Goal: Communication & Community: Answer question/provide support

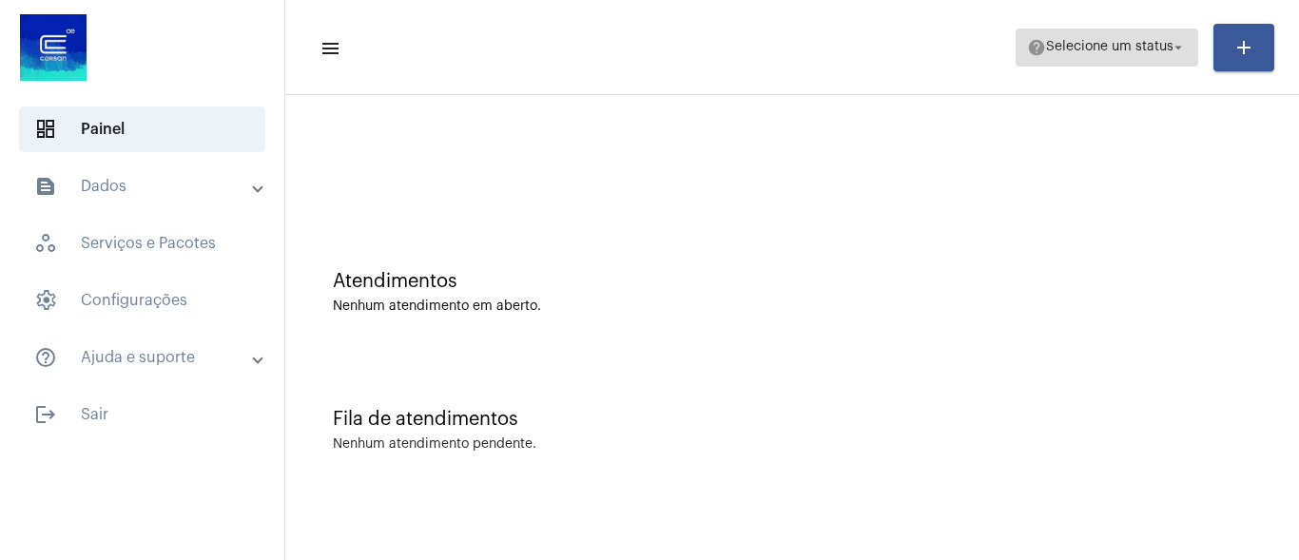
click at [1065, 48] on span "Selecione um status" at bounding box center [1109, 47] width 127 height 13
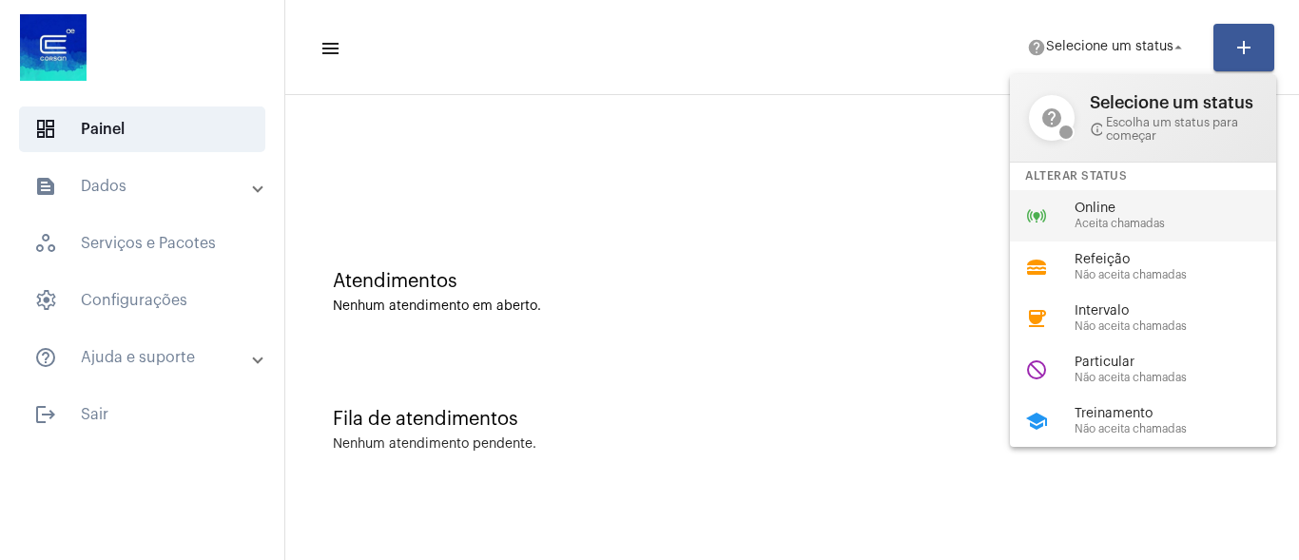
click at [1095, 203] on span "Online" at bounding box center [1182, 209] width 217 height 14
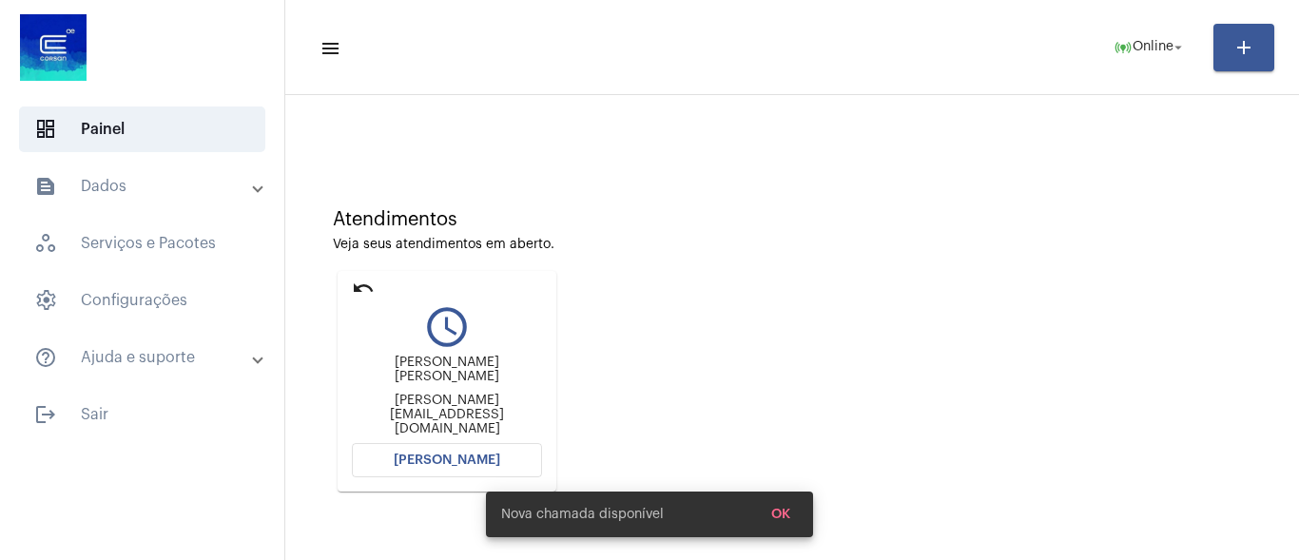
scroll to position [95, 0]
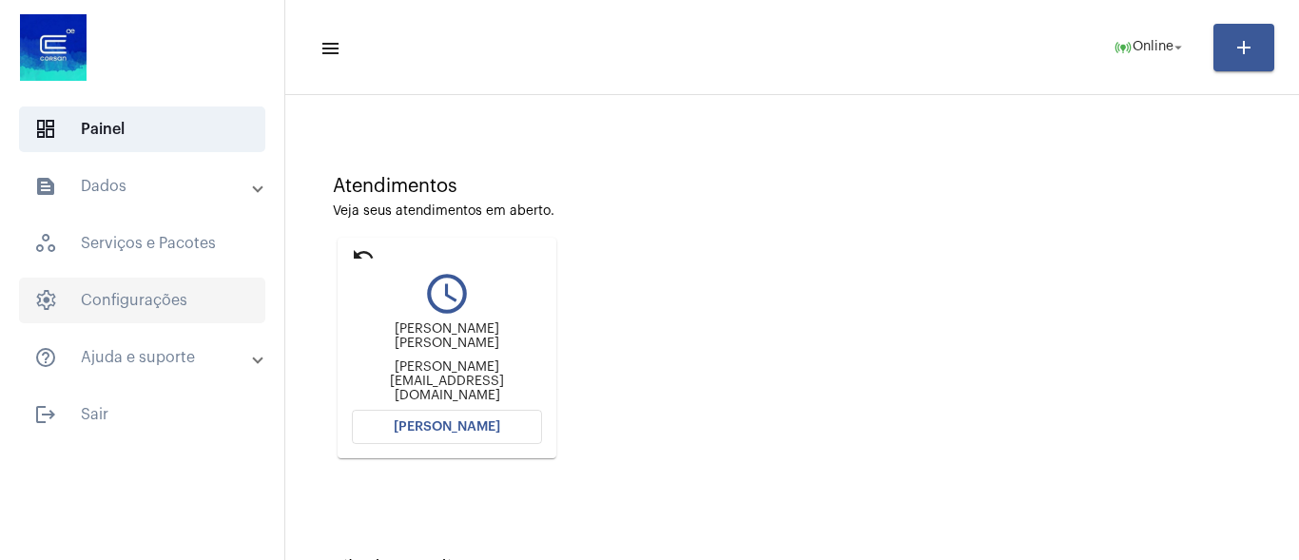
click at [162, 295] on span "settings Configurações" at bounding box center [142, 301] width 246 height 46
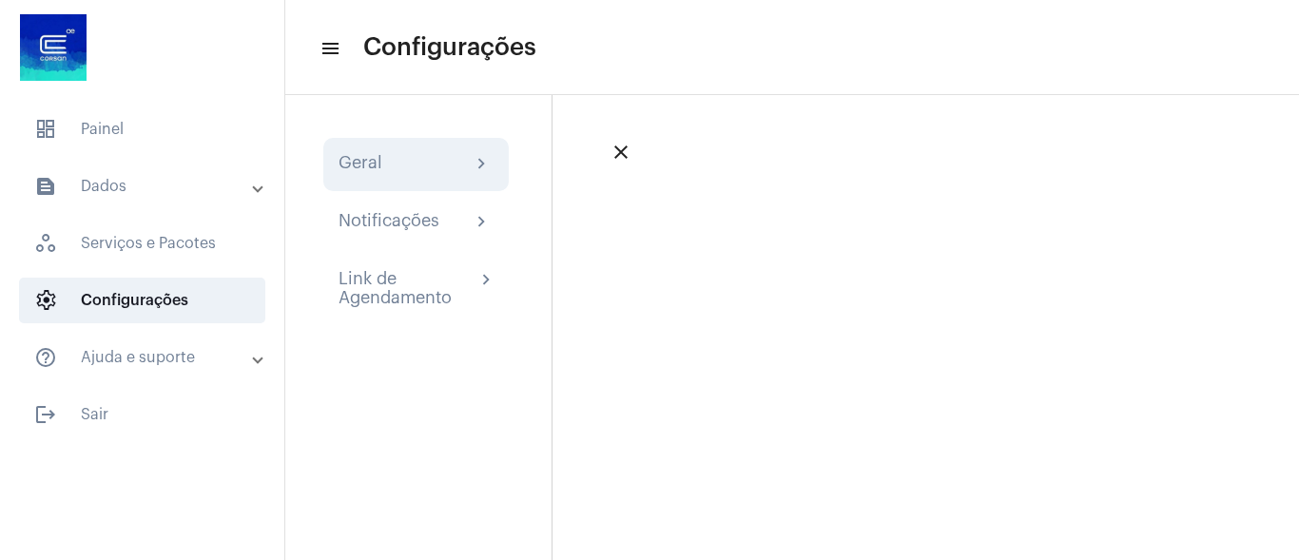
click at [400, 155] on div "Geral chevron_right" at bounding box center [415, 164] width 155 height 23
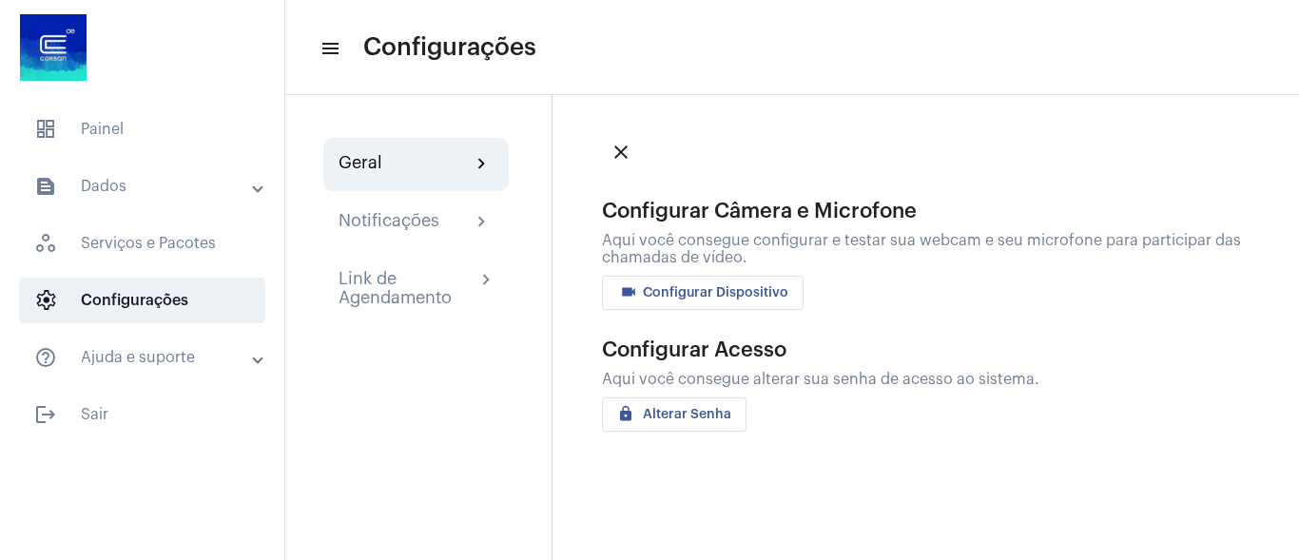
click at [729, 291] on span "videocam Configurar Dispositivo" at bounding box center [702, 292] width 171 height 13
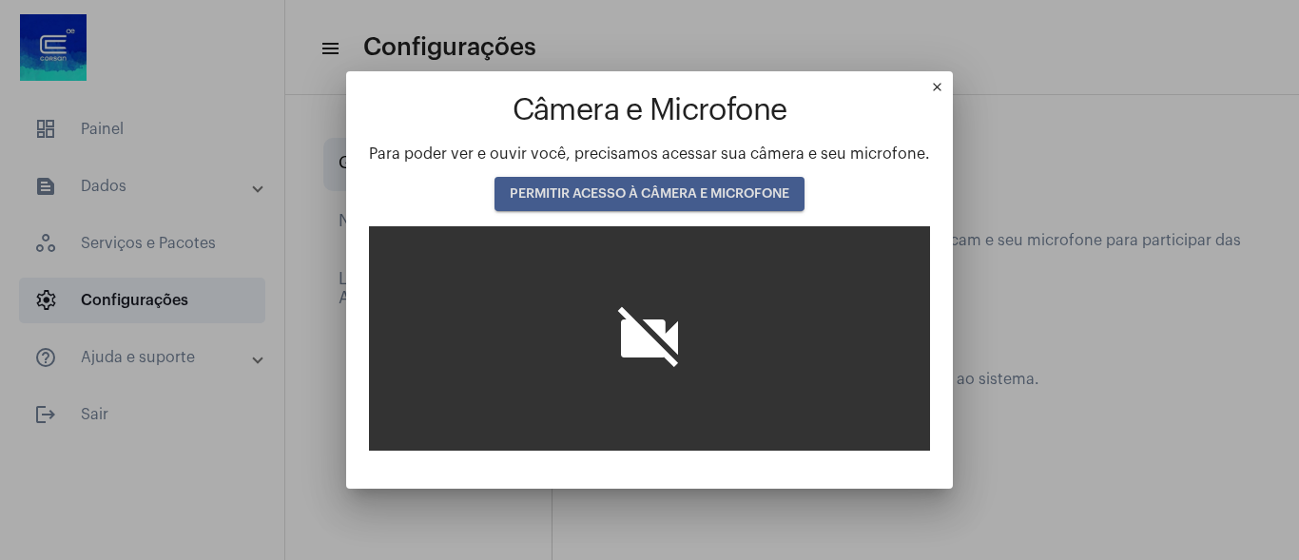
click at [630, 194] on span "PERMITIR ACESSO À CÂMERA E MICROFONE" at bounding box center [650, 193] width 280 height 13
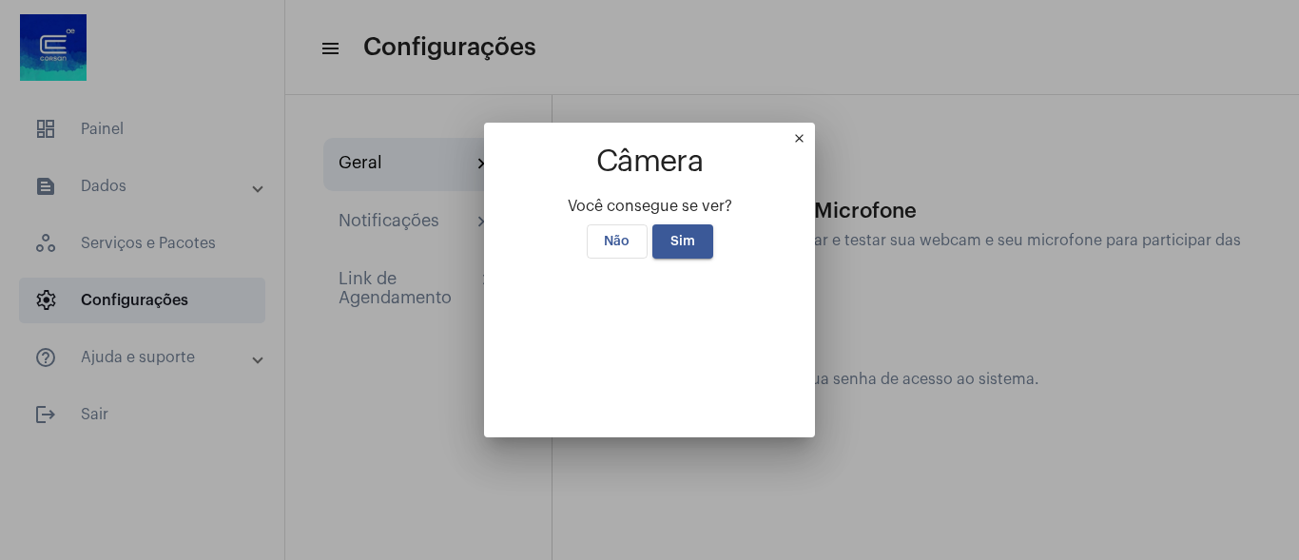
click at [665, 145] on app-video "Câmera Você consegue se ver? Não Sim" at bounding box center [649, 279] width 285 height 268
click at [670, 235] on span "Sim" at bounding box center [682, 241] width 25 height 13
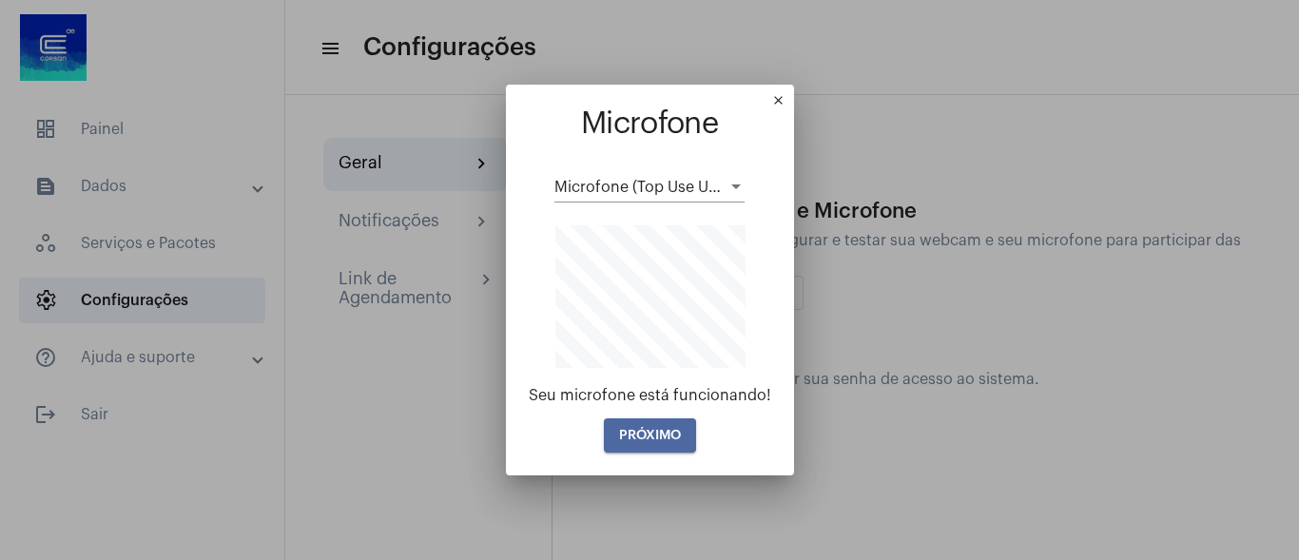
click at [675, 444] on button "PRÓXIMO" at bounding box center [650, 435] width 92 height 34
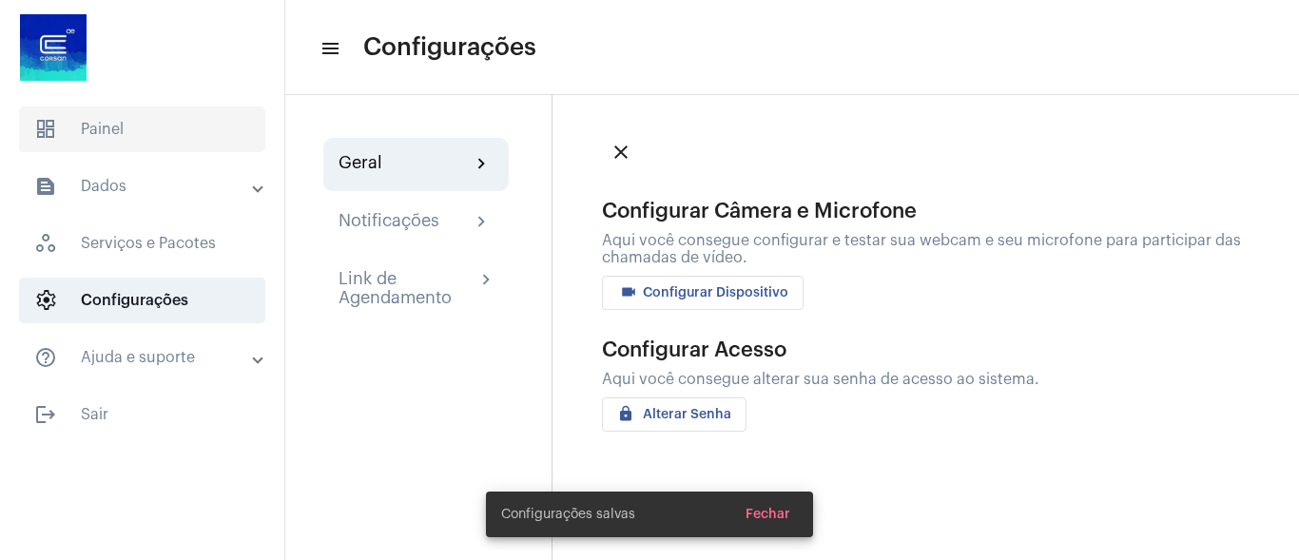
click at [168, 142] on span "dashboard Painel" at bounding box center [142, 129] width 246 height 46
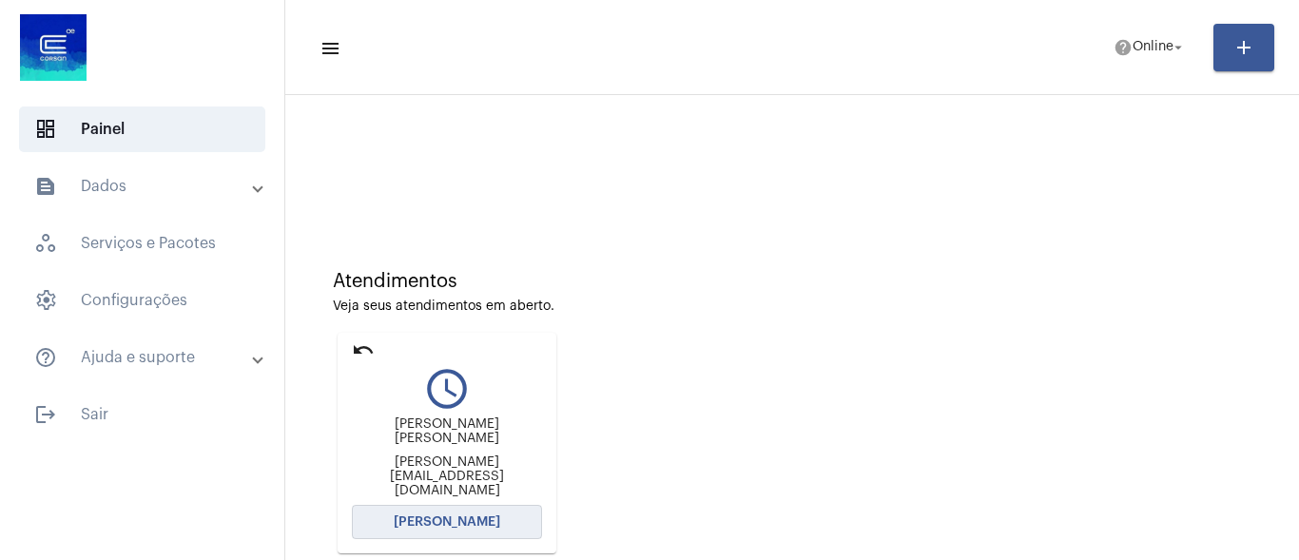
click at [428, 518] on span "Abrir Chamada" at bounding box center [447, 521] width 106 height 13
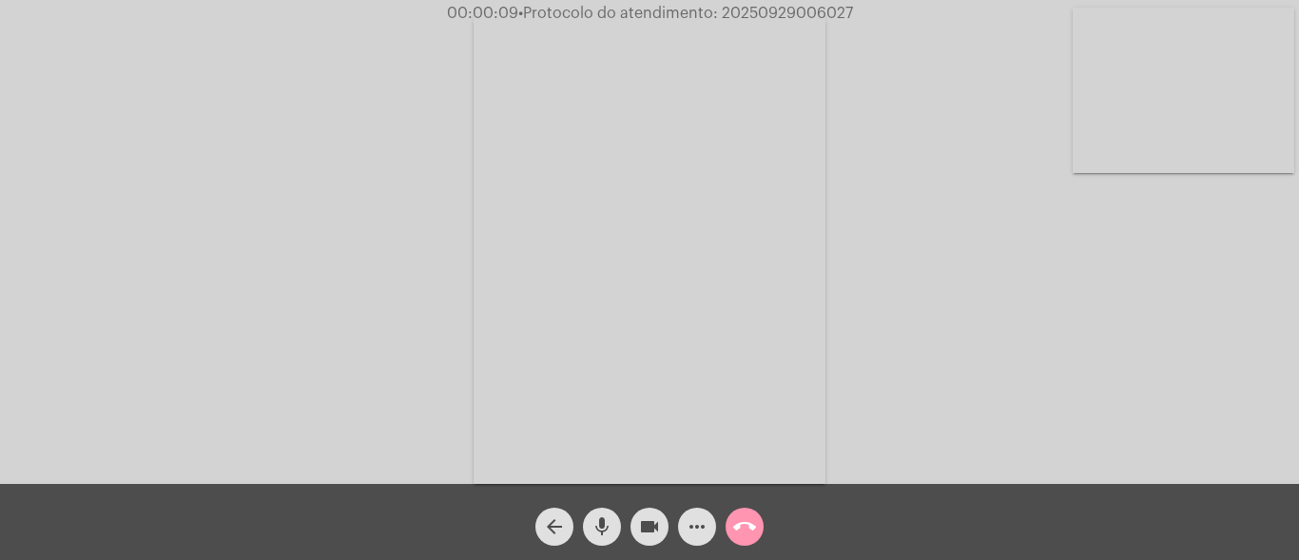
click at [1103, 393] on div "Acessando Câmera e Microfone..." at bounding box center [649, 247] width 1295 height 484
click at [691, 526] on mat-icon "more_horiz" at bounding box center [696, 526] width 23 height 23
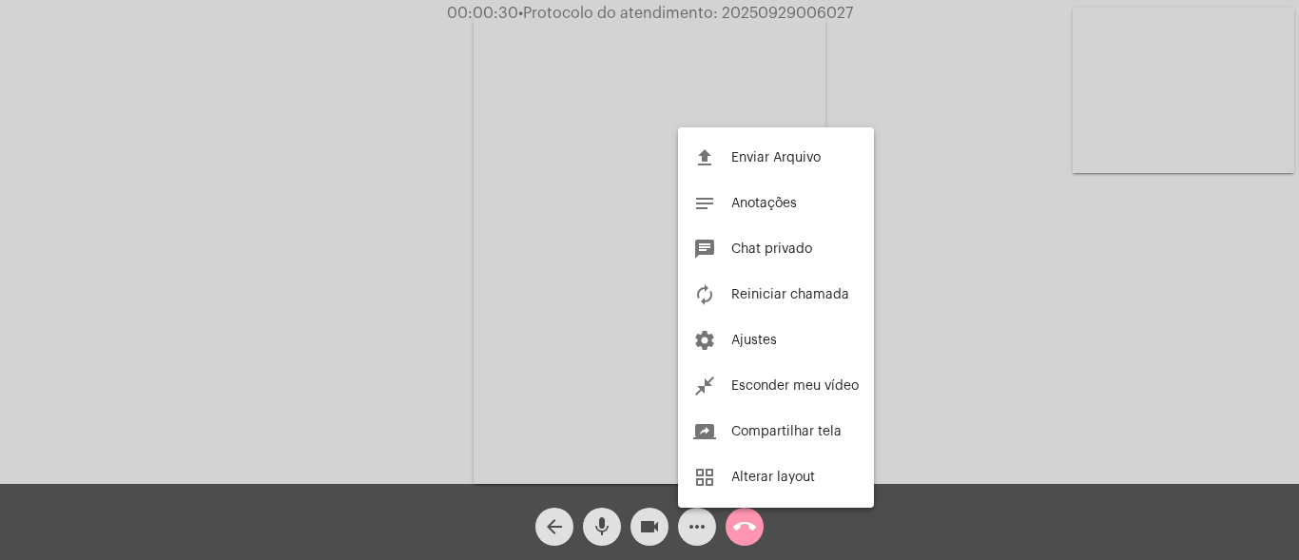
click at [317, 222] on div at bounding box center [649, 280] width 1299 height 560
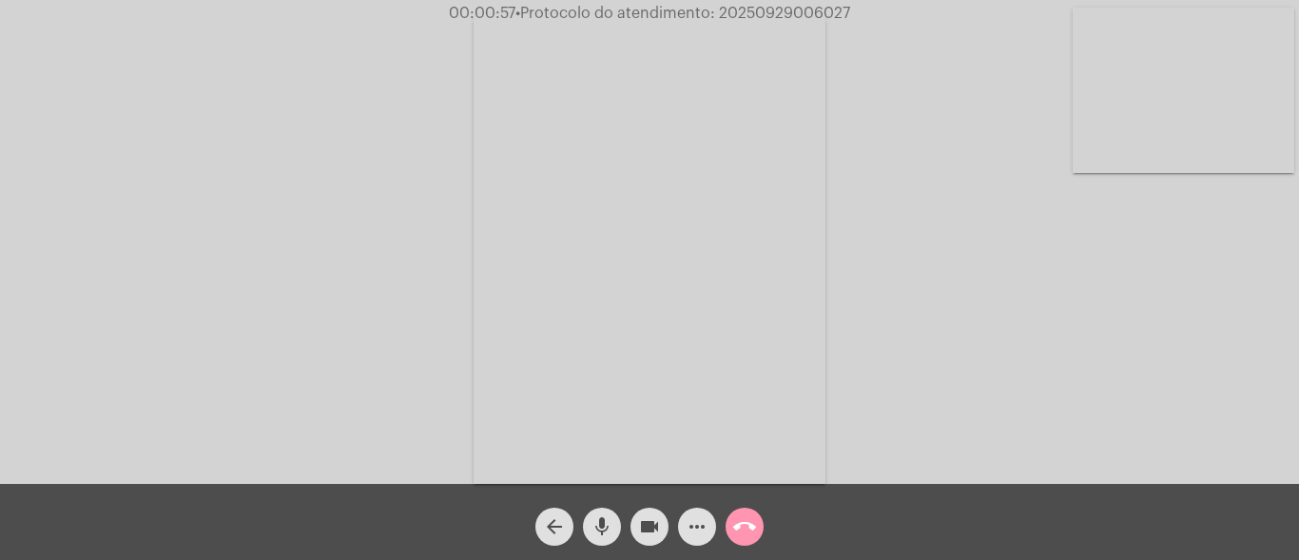
click at [597, 530] on mat-icon "mic" at bounding box center [601, 526] width 23 height 23
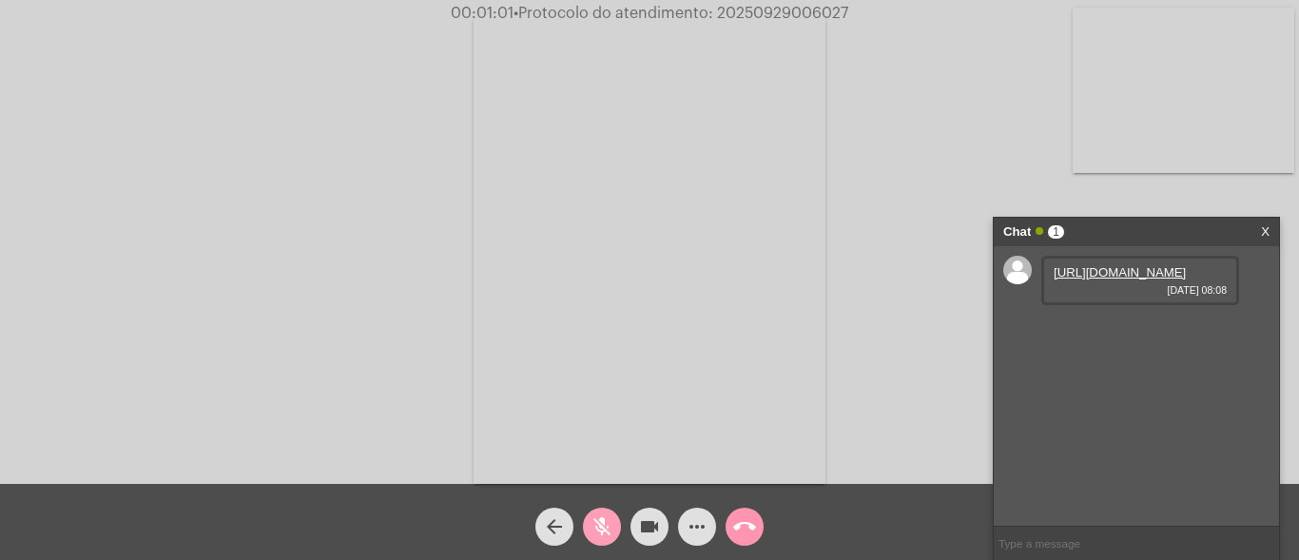
click at [596, 530] on mat-icon "mic_off" at bounding box center [601, 526] width 23 height 23
click at [1124, 280] on link "https://neft-transfer-bucket.s3.amazonaws.com/temp-a8938fc3-5671-9ad8-9958-0c20…" at bounding box center [1119, 272] width 132 height 14
click at [57, 213] on div "Acessando Câmera e Microfone..." at bounding box center [649, 247] width 1295 height 484
click at [55, 226] on div "Acessando Câmera e Microfone..." at bounding box center [649, 247] width 1295 height 484
click at [1152, 334] on link "https://neft-transfer-bucket.s3.amazonaws.com/temp-613d17e5-9618-6048-3411-69ac…" at bounding box center [1119, 326] width 132 height 14
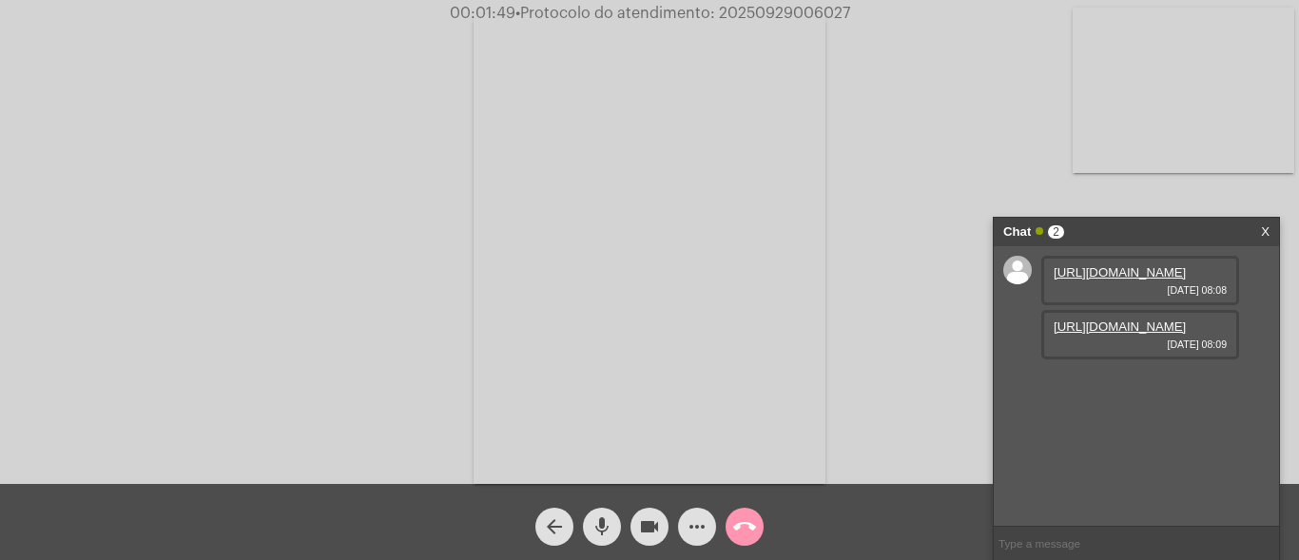
click at [98, 180] on div "Acessando Câmera e Microfone..." at bounding box center [649, 247] width 1295 height 484
click at [686, 527] on mat-icon "more_horiz" at bounding box center [696, 526] width 23 height 23
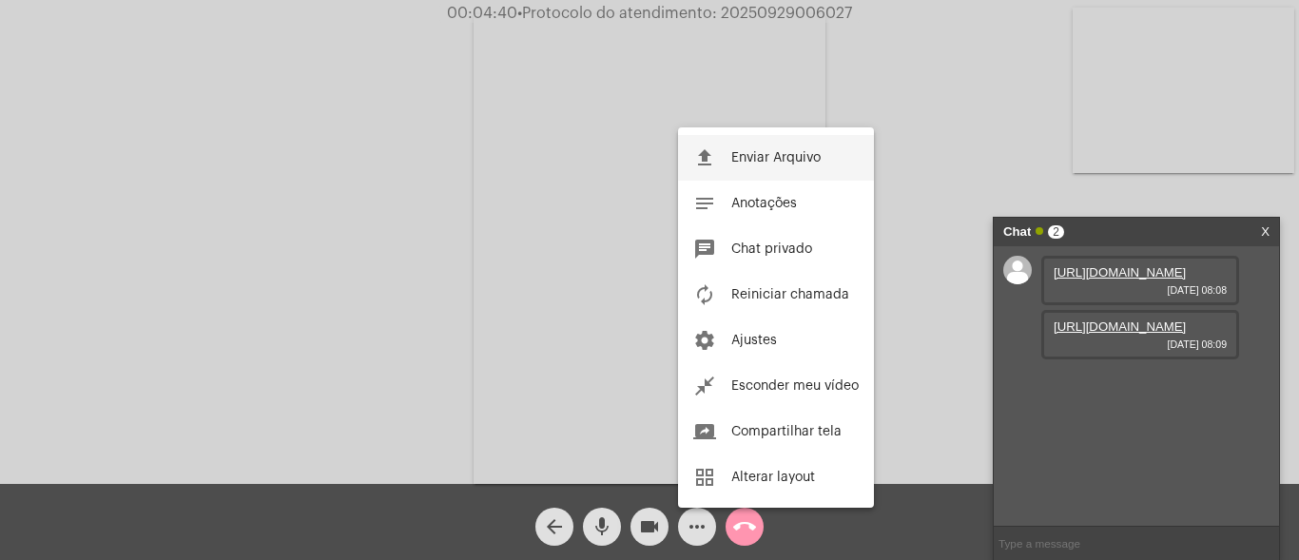
click at [734, 163] on span "Enviar Arquivo" at bounding box center [775, 157] width 89 height 13
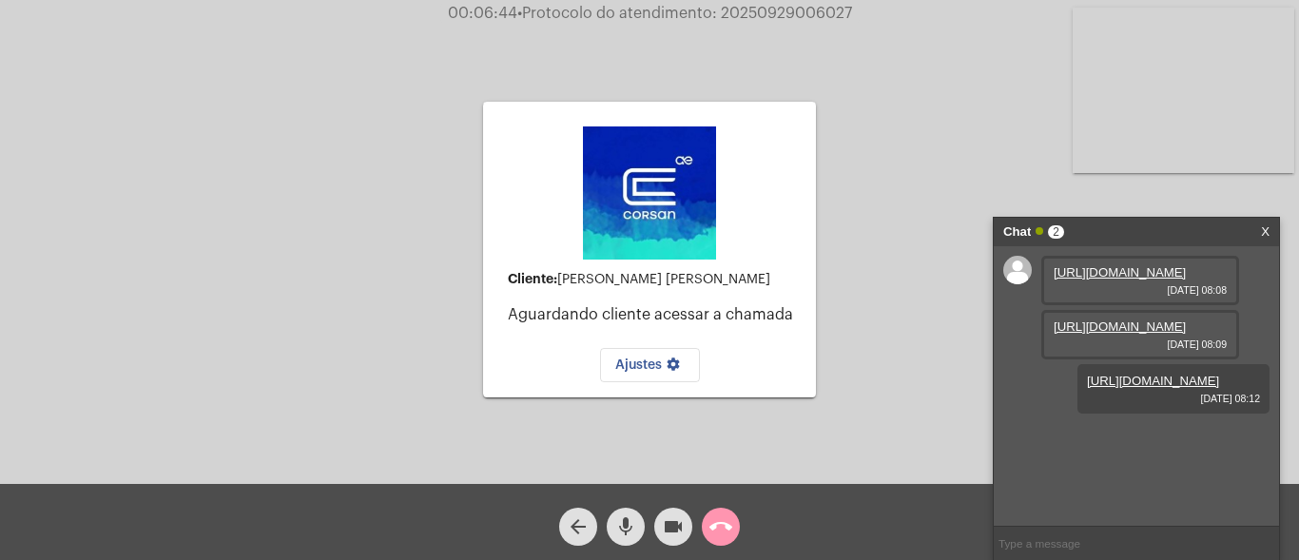
scroll to position [16, 0]
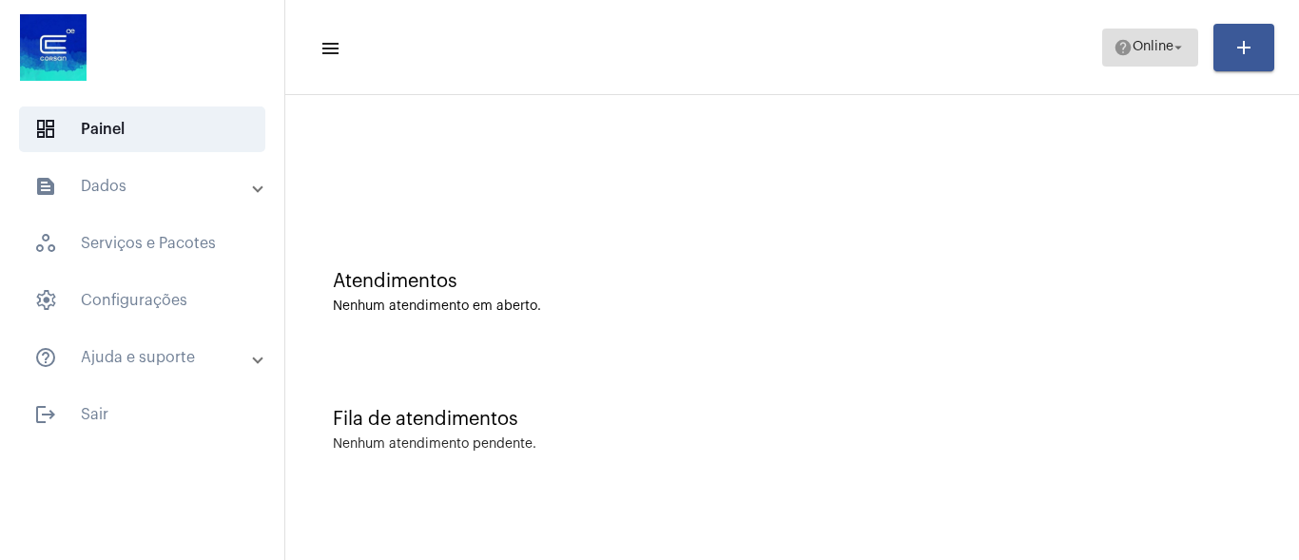
click at [1172, 49] on mat-icon "arrow_drop_down" at bounding box center [1177, 47] width 17 height 17
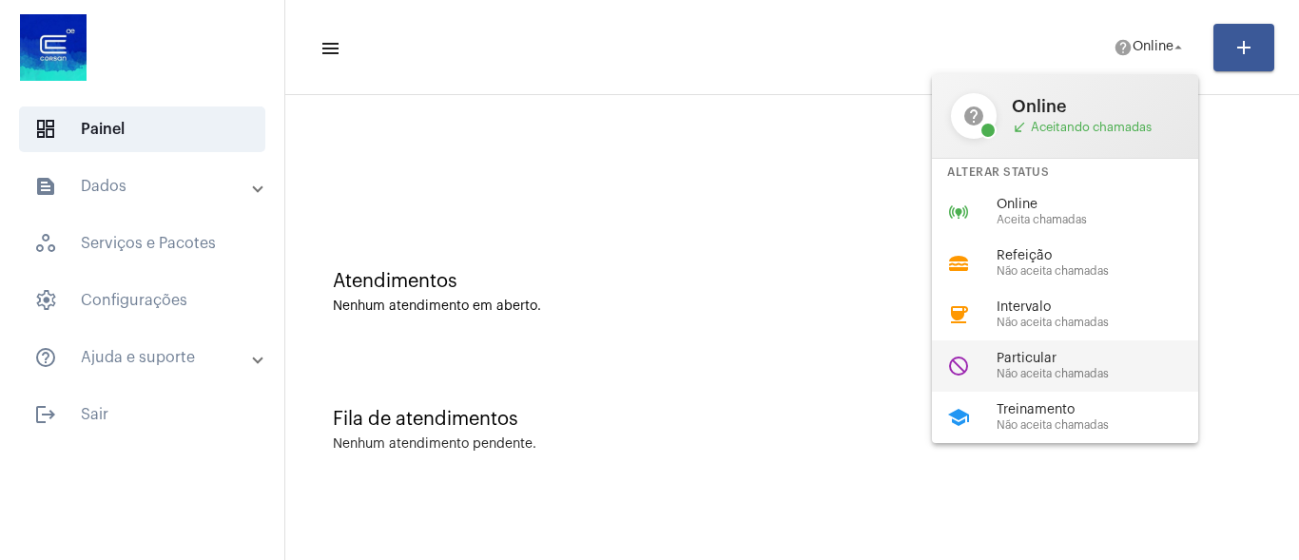
click at [1042, 357] on span "Particular" at bounding box center [1104, 359] width 217 height 14
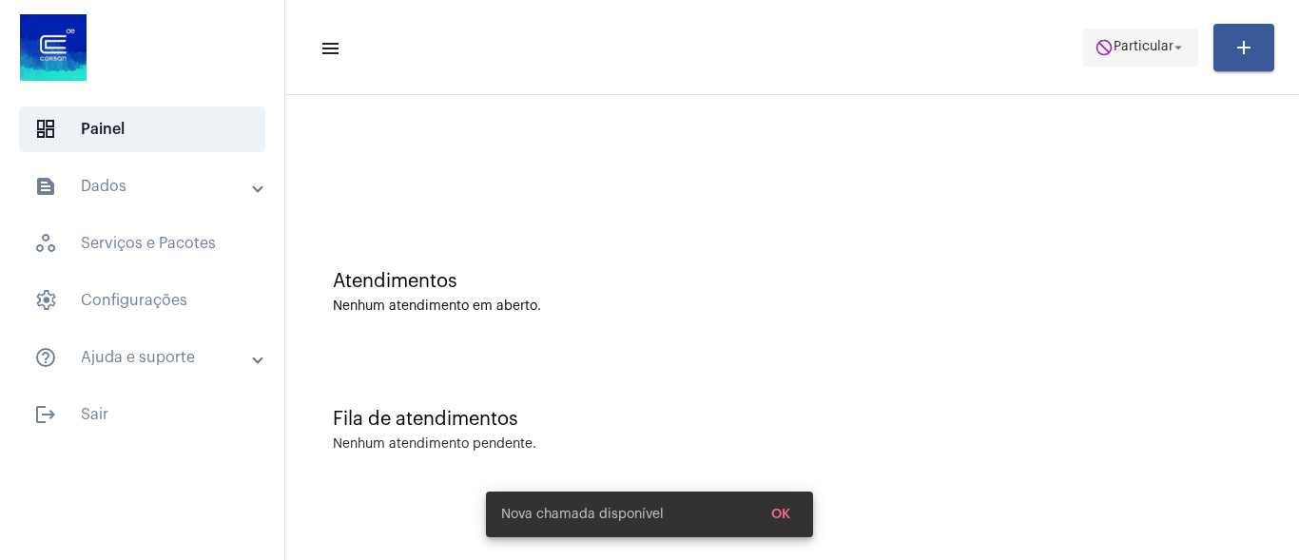
click at [1105, 48] on mat-icon "do_not_disturb" at bounding box center [1103, 47] width 19 height 19
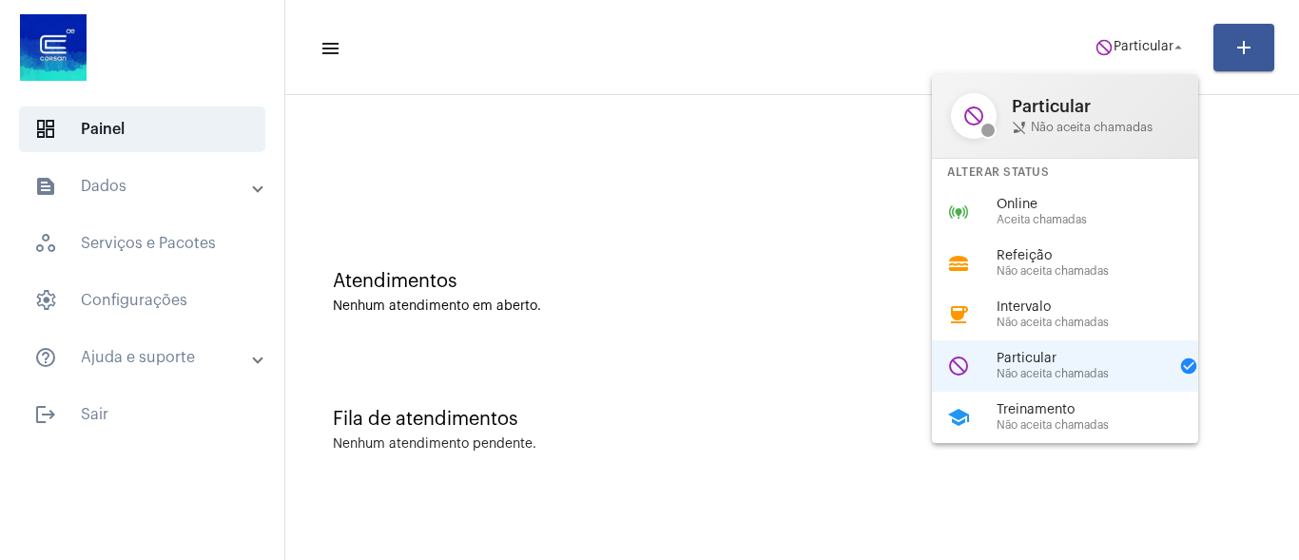
click at [1050, 414] on span "Treinamento" at bounding box center [1104, 410] width 217 height 14
